Goal: Transaction & Acquisition: Purchase product/service

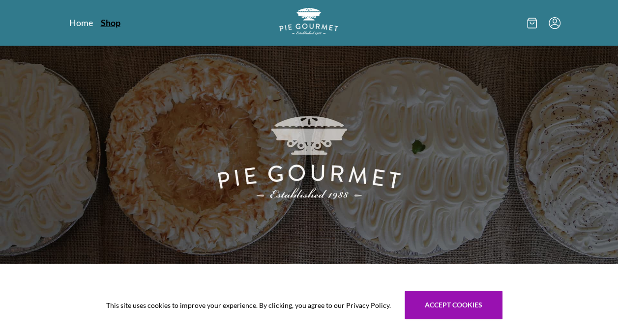
click at [110, 23] on link "Shop" at bounding box center [111, 23] width 20 height 12
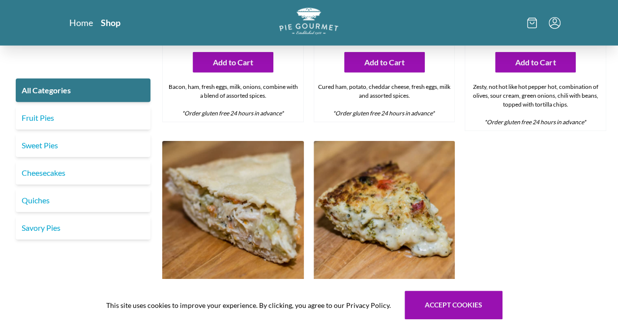
scroll to position [1230, 0]
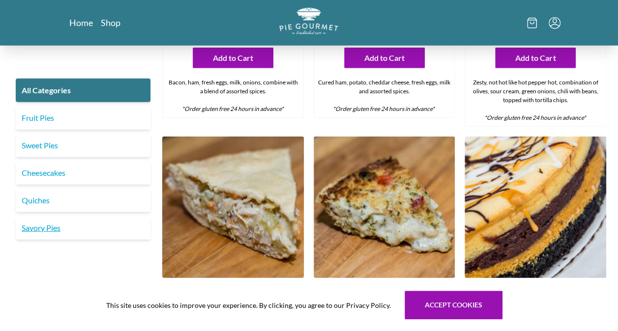
click at [49, 226] on link "Savory Pies" at bounding box center [83, 228] width 135 height 24
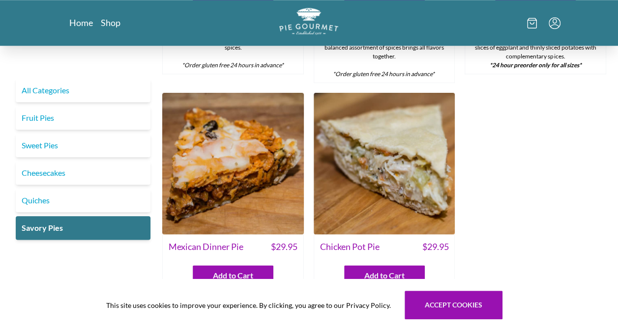
scroll to position [545, 0]
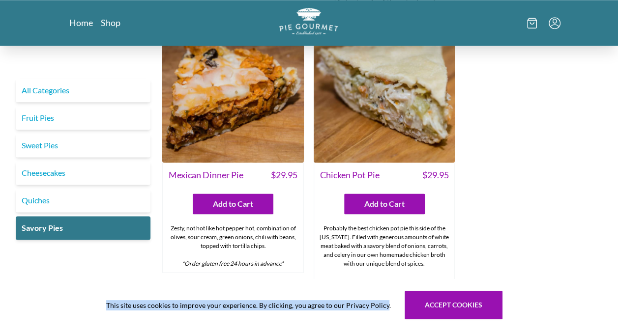
drag, startPoint x: 385, startPoint y: 300, endPoint x: 350, endPoint y: 356, distance: 66.0
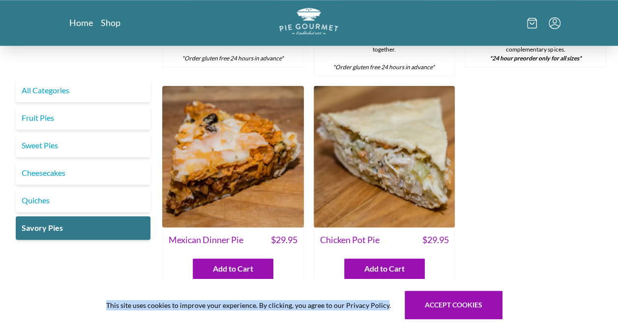
scroll to position [478, 0]
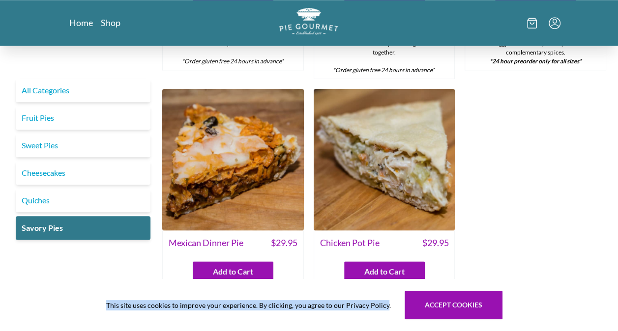
click at [376, 145] on img at bounding box center [383, 159] width 141 height 141
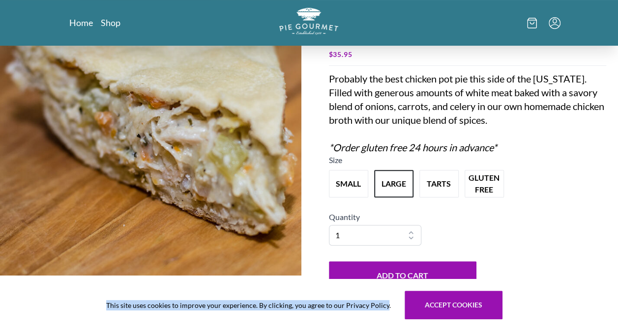
scroll to position [97, 0]
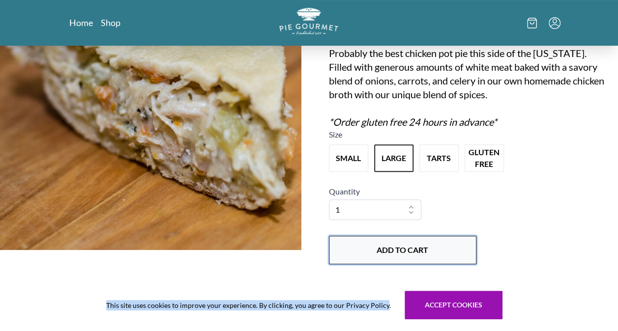
click at [372, 249] on button "Add to Cart" at bounding box center [402, 250] width 147 height 28
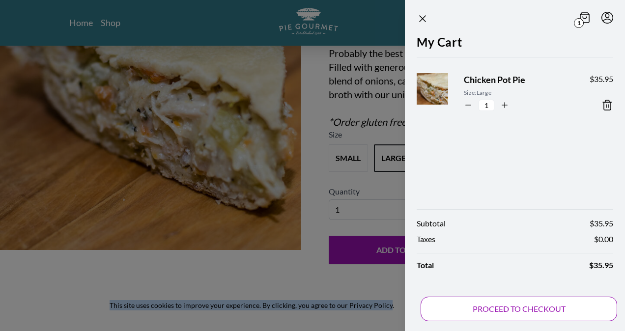
click at [440, 315] on button "PROCEED TO CHECKOUT" at bounding box center [519, 309] width 197 height 25
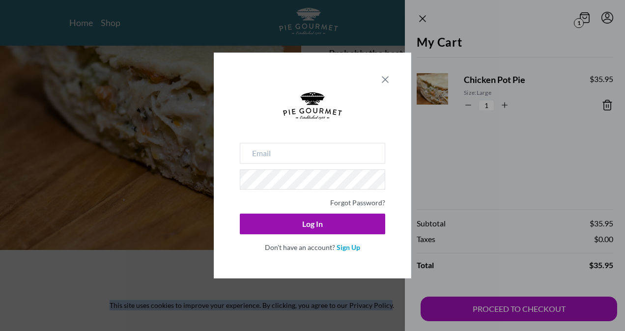
click at [387, 76] on icon "Close panel" at bounding box center [385, 80] width 12 height 12
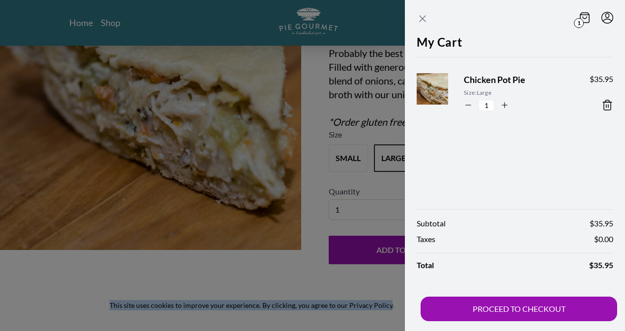
click at [420, 20] on icon "Close panel" at bounding box center [423, 19] width 12 height 12
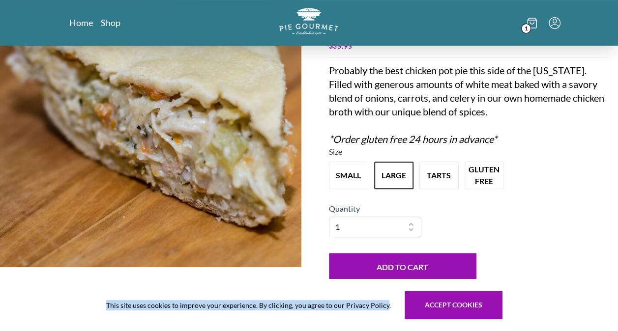
scroll to position [0, 0]
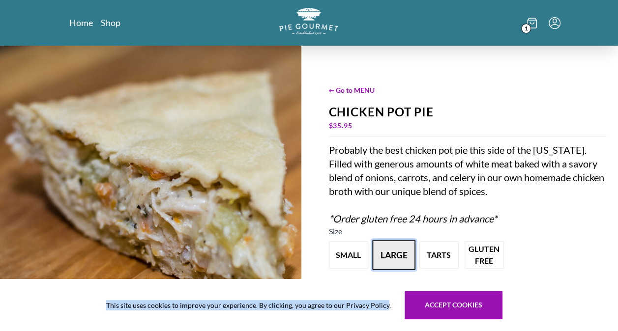
click at [381, 263] on button "large" at bounding box center [393, 255] width 43 height 30
click at [78, 20] on link "Home" at bounding box center [81, 23] width 24 height 12
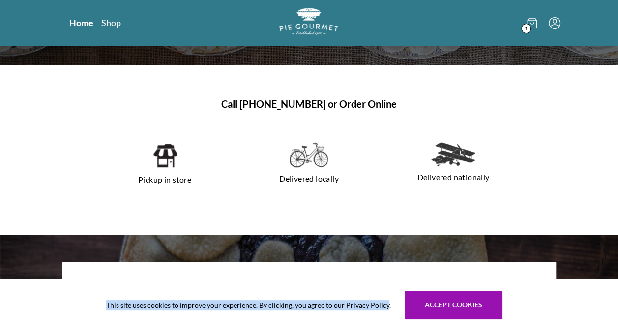
scroll to position [181, 0]
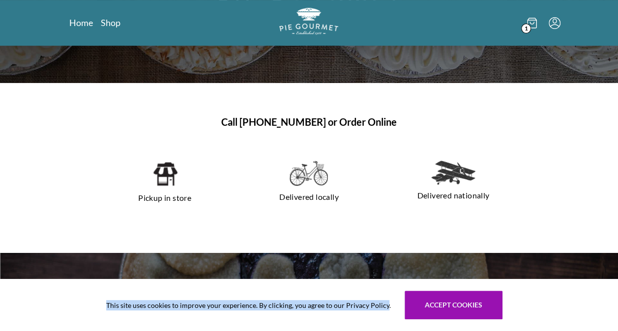
click at [167, 179] on img at bounding box center [164, 174] width 25 height 27
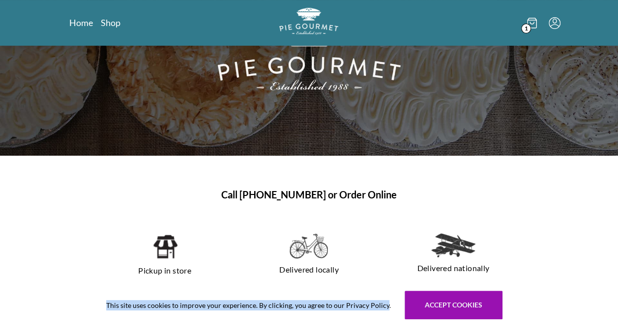
scroll to position [108, 0]
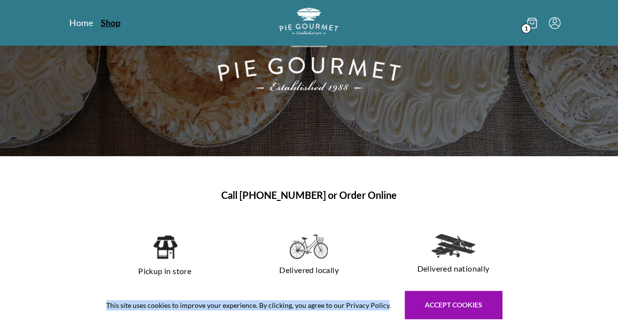
click at [104, 27] on link "Shop" at bounding box center [111, 23] width 20 height 12
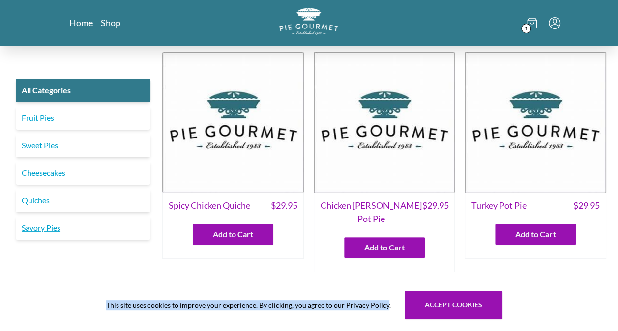
click at [49, 228] on link "Savory Pies" at bounding box center [83, 228] width 135 height 24
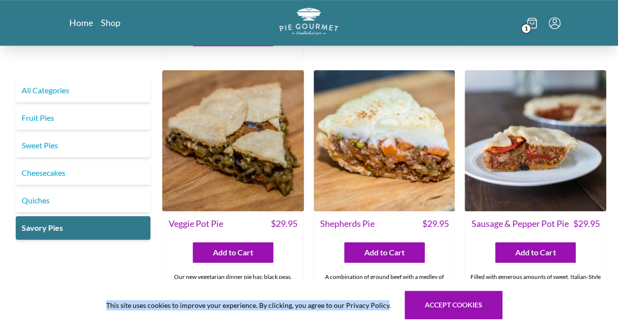
scroll to position [68, 0]
